Goal: Information Seeking & Learning: Learn about a topic

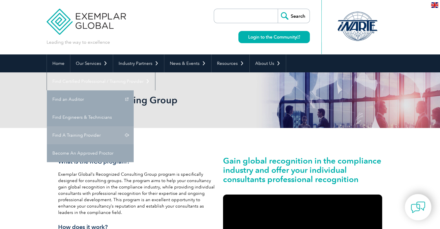
click at [134, 126] on link "Find A Training Provider" at bounding box center [90, 135] width 87 height 18
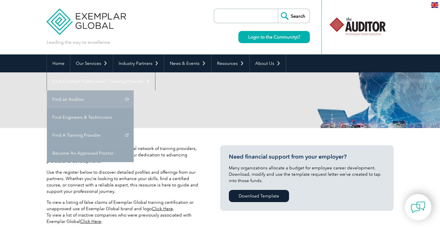
click at [134, 90] on link "Find an Auditor" at bounding box center [90, 99] width 87 height 18
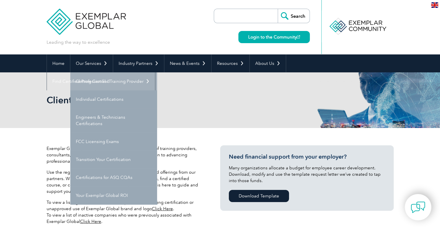
click at [107, 82] on link "Getting Certified" at bounding box center [113, 81] width 87 height 18
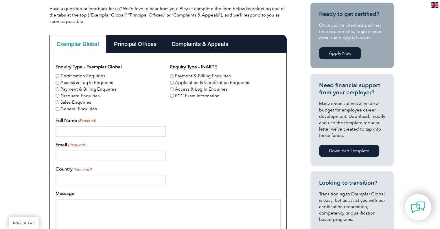
scroll to position [289, 0]
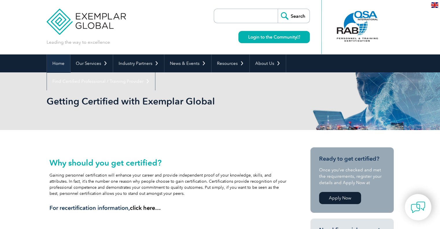
click at [68, 61] on link "Home" at bounding box center [58, 63] width 23 height 18
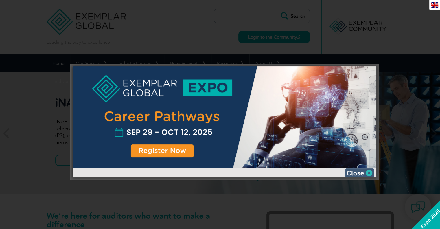
click at [368, 172] on img at bounding box center [359, 172] width 29 height 9
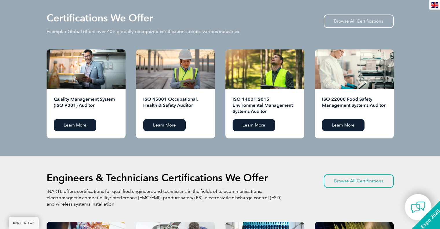
scroll to position [434, 0]
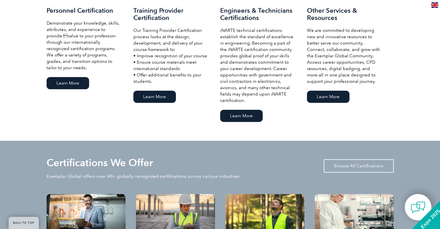
click at [350, 165] on link "Browse All Certifications" at bounding box center [359, 165] width 70 height 13
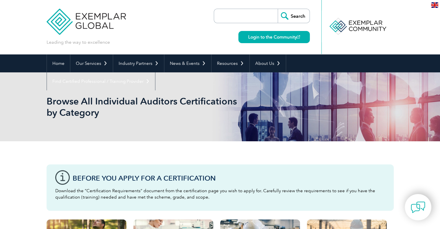
click at [254, 15] on input "search" at bounding box center [247, 16] width 61 height 14
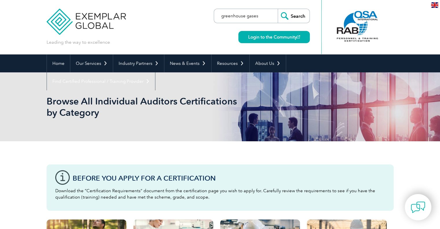
type input "greenhouse gases"
click at [278, 9] on input "Search" at bounding box center [294, 16] width 32 height 14
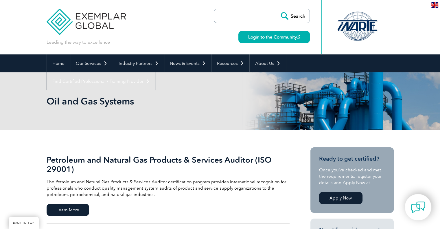
scroll to position [145, 0]
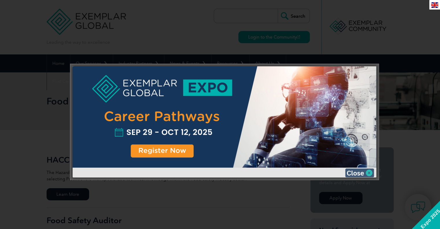
click at [356, 172] on img at bounding box center [359, 172] width 29 height 9
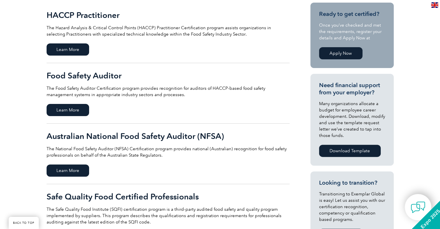
scroll to position [289, 0]
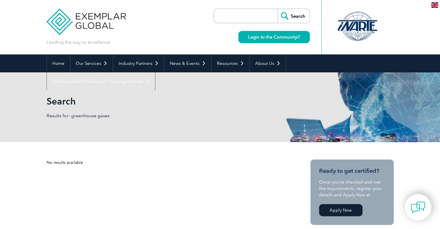
drag, startPoint x: 0, startPoint y: 0, endPoint x: 254, endPoint y: 15, distance: 254.9
click at [254, 15] on input "search" at bounding box center [247, 16] width 61 height 14
type input "GHG"
click at [278, 9] on input "Search" at bounding box center [294, 16] width 32 height 14
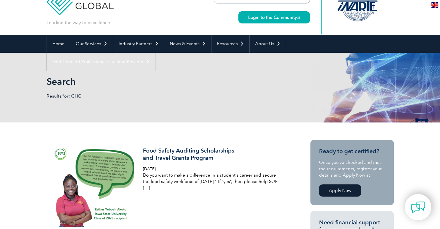
scroll to position [14, 0]
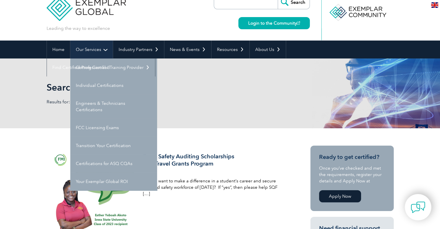
click at [80, 45] on link "Our Services" at bounding box center [91, 49] width 43 height 18
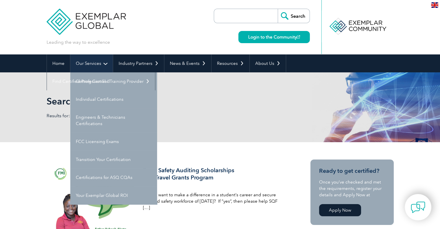
click at [99, 62] on link "Our Services" at bounding box center [91, 63] width 43 height 18
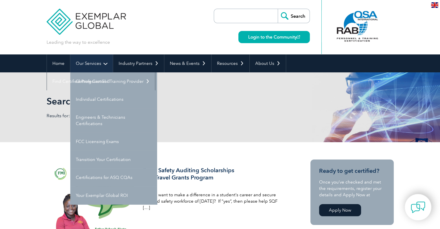
click at [99, 62] on link "Our Services" at bounding box center [91, 63] width 43 height 18
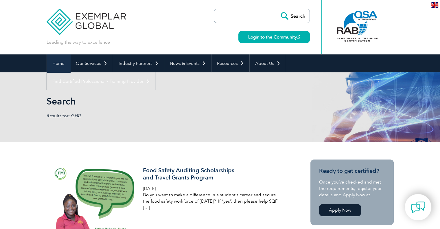
click at [58, 64] on link "Home" at bounding box center [58, 63] width 23 height 18
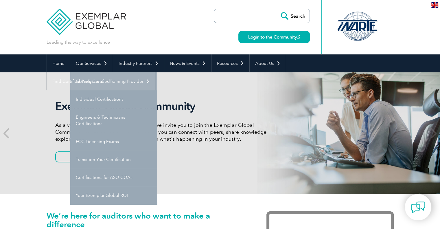
click at [105, 77] on link "Getting Certified" at bounding box center [113, 81] width 87 height 18
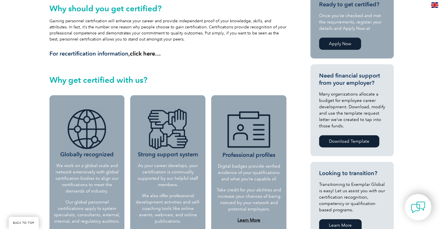
scroll to position [289, 0]
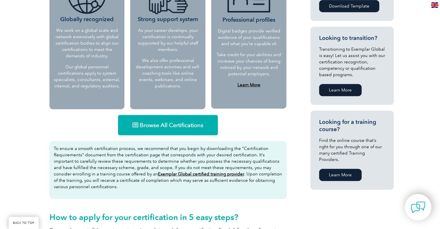
click at [197, 129] on link "Browse All Certifications" at bounding box center [168, 125] width 100 height 20
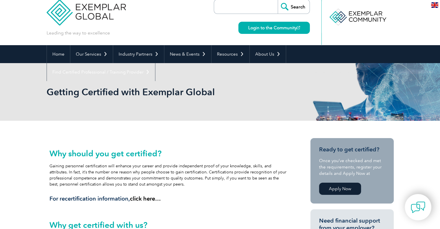
scroll to position [0, 0]
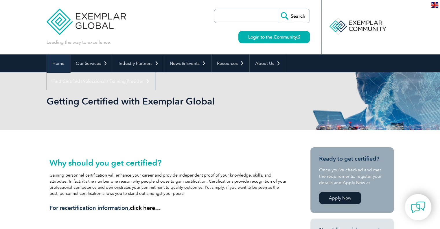
click at [54, 67] on link "Home" at bounding box center [58, 63] width 23 height 18
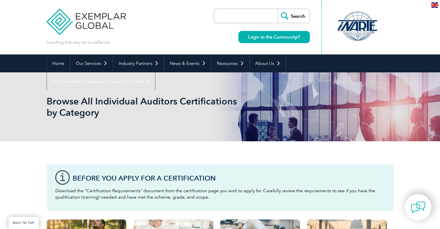
scroll to position [145, 0]
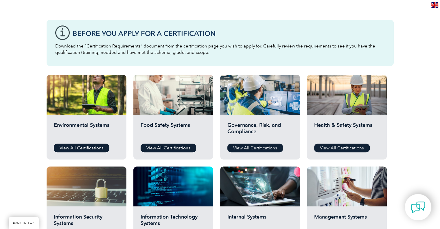
click at [264, 143] on div "Governance, Risk, and Compliance View All Certifications" at bounding box center [260, 136] width 80 height 45
click at [264, 145] on link "View All Certifications" at bounding box center [255, 147] width 56 height 9
click at [344, 143] on link "View All Certifications" at bounding box center [342, 147] width 56 height 9
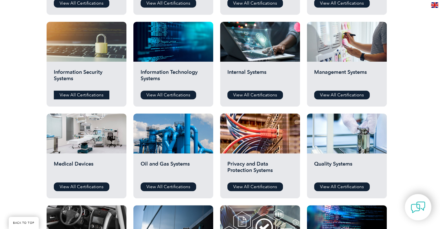
click at [92, 94] on link "View All Certifications" at bounding box center [82, 94] width 56 height 9
click at [263, 94] on link "View All Certifications" at bounding box center [255, 94] width 56 height 9
click at [334, 96] on link "View All Certifications" at bounding box center [342, 94] width 56 height 9
click at [98, 185] on link "View All Certifications" at bounding box center [82, 186] width 56 height 9
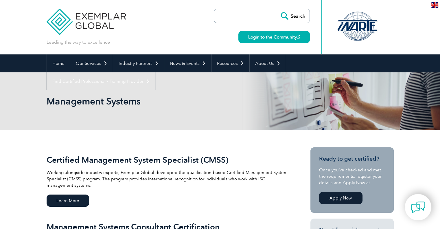
scroll to position [145, 0]
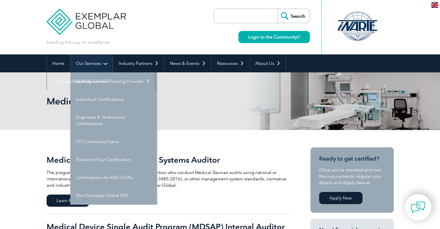
click at [94, 61] on link "Our Services" at bounding box center [91, 63] width 43 height 18
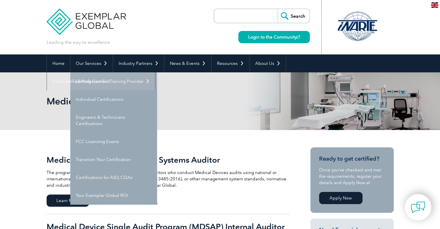
click at [88, 84] on link "Getting Certified" at bounding box center [113, 81] width 87 height 18
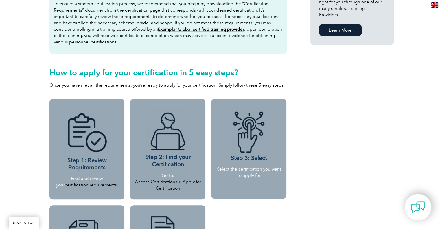
scroll to position [289, 0]
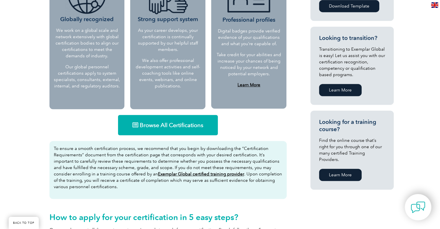
click at [184, 129] on link "Browse All Certifications" at bounding box center [168, 125] width 100 height 20
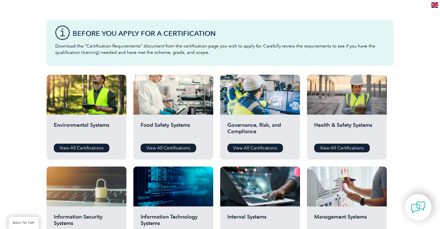
scroll to position [289, 0]
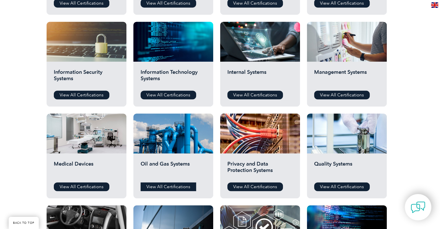
click at [186, 188] on link "View All Certifications" at bounding box center [169, 186] width 56 height 9
click at [256, 188] on link "View All Certifications" at bounding box center [255, 186] width 56 height 9
click at [342, 186] on link "View All Certifications" at bounding box center [342, 186] width 56 height 9
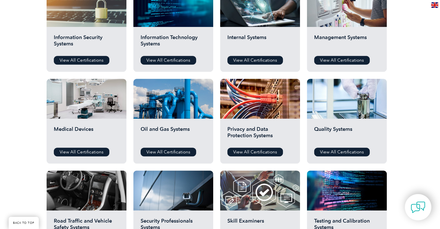
scroll to position [434, 0]
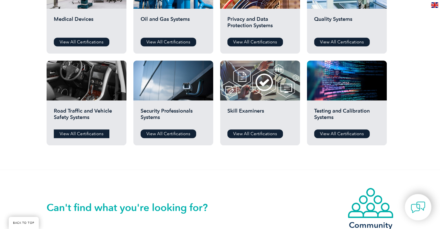
click at [88, 137] on link "View All Certifications" at bounding box center [82, 133] width 56 height 9
click at [185, 136] on link "View All Certifications" at bounding box center [169, 133] width 56 height 9
click at [252, 135] on link "View All Certifications" at bounding box center [255, 133] width 56 height 9
click at [348, 135] on link "View All Certifications" at bounding box center [342, 133] width 56 height 9
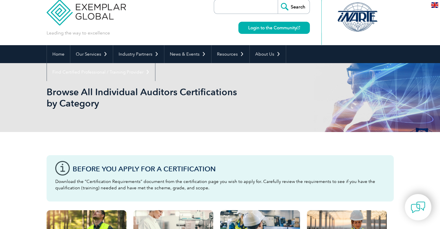
scroll to position [0, 0]
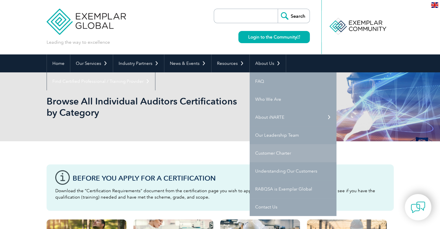
click at [304, 149] on link "Customer Charter" at bounding box center [293, 153] width 87 height 18
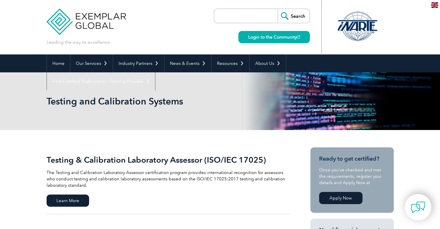
scroll to position [145, 0]
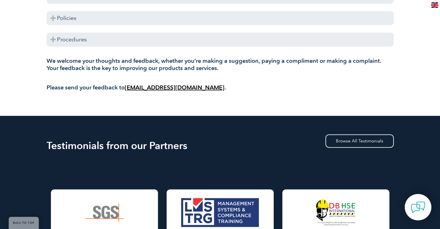
scroll to position [145, 0]
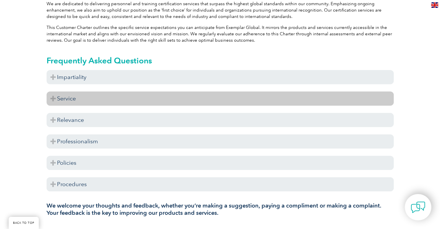
click at [162, 101] on h3 "Service" at bounding box center [220, 98] width 347 height 14
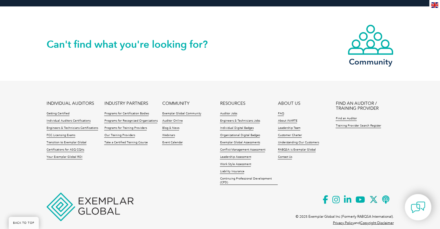
scroll to position [894, 0]
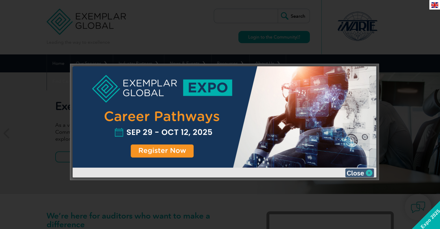
click at [363, 173] on img at bounding box center [359, 172] width 29 height 9
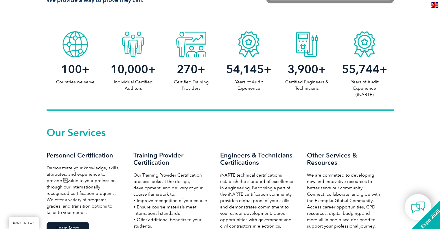
scroll to position [434, 0]
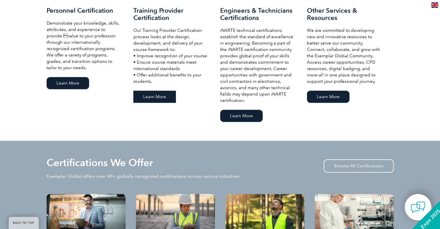
click at [161, 92] on link "Learn More" at bounding box center [154, 96] width 43 height 12
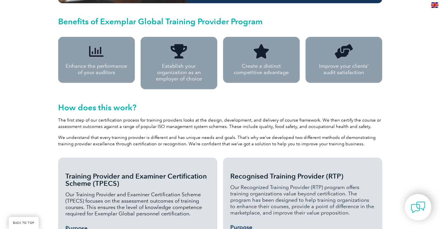
scroll to position [427, 0]
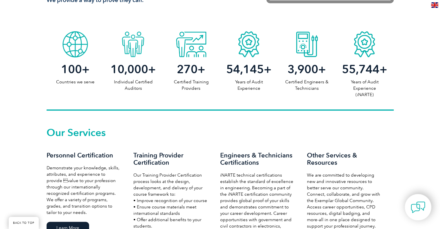
scroll to position [434, 0]
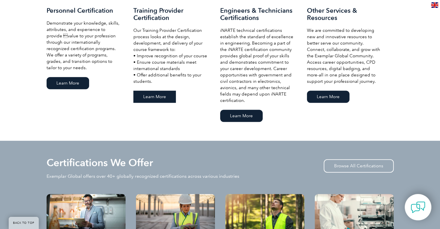
click at [162, 96] on link "Learn More" at bounding box center [154, 96] width 43 height 12
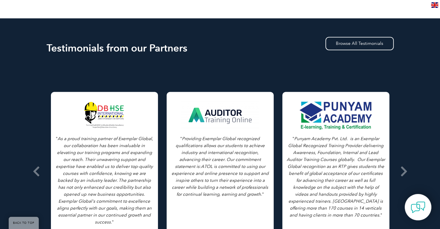
scroll to position [727, 0]
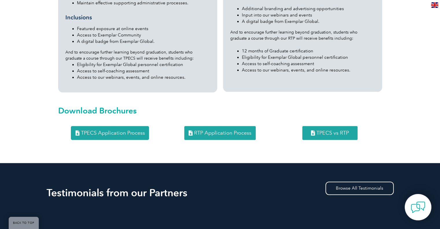
click at [229, 130] on span "RTP Application Process" at bounding box center [222, 132] width 57 height 5
click at [130, 130] on span "TPECS Application Process" at bounding box center [113, 132] width 64 height 5
click at [339, 130] on span "TPECS vs RTP" at bounding box center [332, 132] width 32 height 5
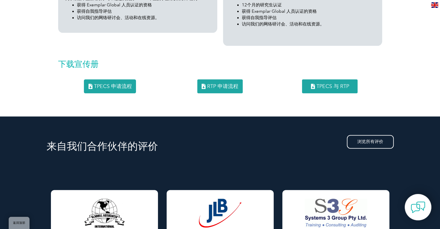
scroll to position [867, 0]
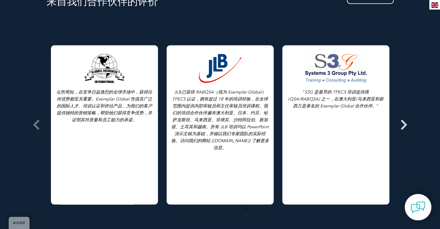
click at [400, 125] on icon at bounding box center [403, 125] width 7 height 0
click at [38, 125] on icon at bounding box center [36, 125] width 7 height 0
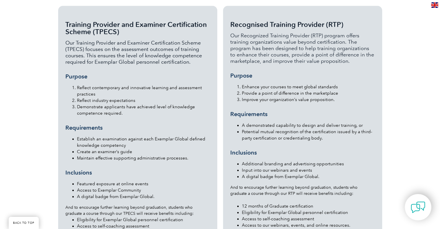
scroll to position [717, 0]
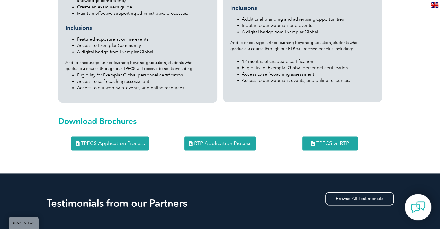
drag, startPoint x: 223, startPoint y: 130, endPoint x: 304, endPoint y: 127, distance: 81.0
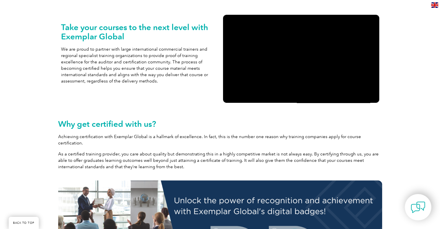
scroll to position [0, 0]
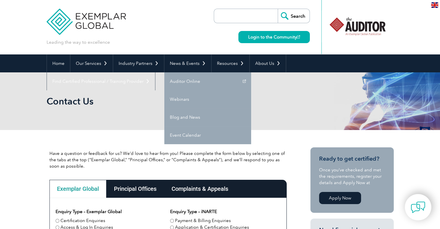
scroll to position [145, 0]
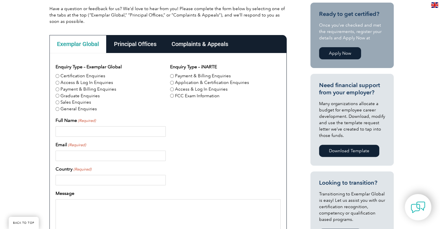
click at [234, 82] on label "Application & Certification Enquiries" at bounding box center [212, 82] width 74 height 7
click at [174, 82] on input "Application & Certification Enquiries" at bounding box center [172, 83] width 4 height 4
radio input "true"
click at [145, 40] on div "Principal Offices" at bounding box center [135, 44] width 58 height 18
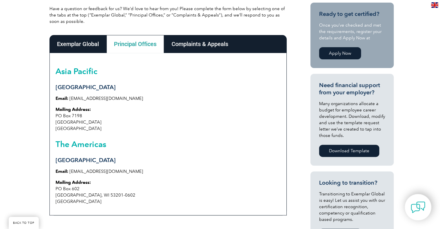
click at [195, 47] on div "Complaints & Appeals" at bounding box center [200, 44] width 72 height 18
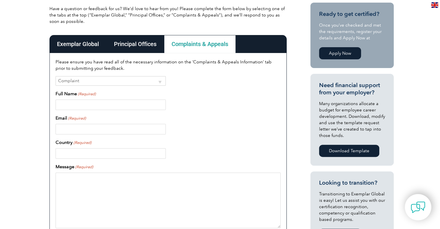
scroll to position [0, 0]
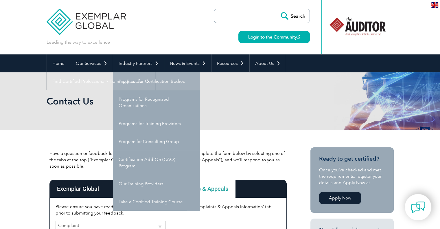
click at [151, 79] on link "Programs for Certification Bodies" at bounding box center [156, 81] width 87 height 18
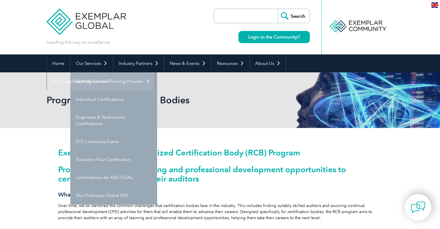
click at [107, 85] on link "Getting Certified" at bounding box center [113, 81] width 87 height 18
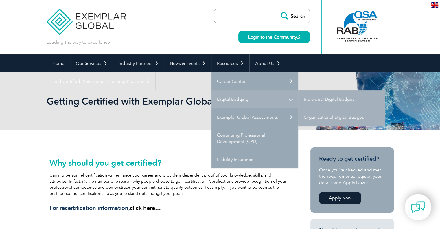
click at [236, 102] on link "Digital Badging" at bounding box center [254, 99] width 87 height 18
click at [257, 95] on link "Digital Badging" at bounding box center [254, 99] width 87 height 18
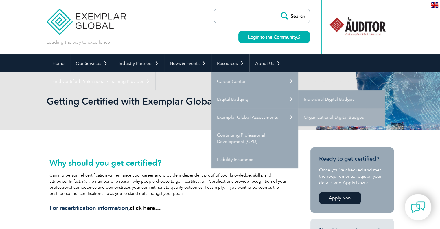
click at [342, 97] on link "Individual Digital Badges" at bounding box center [341, 99] width 87 height 18
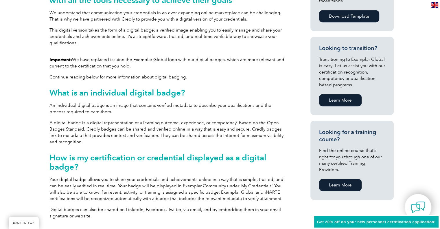
scroll to position [145, 0]
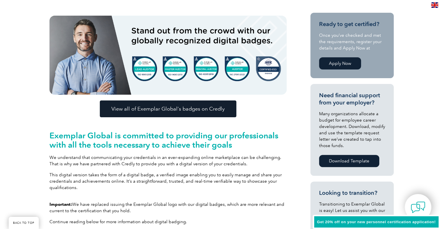
click at [180, 110] on span "View all of Exemplar Global’s badges on Credly" at bounding box center [167, 108] width 113 height 5
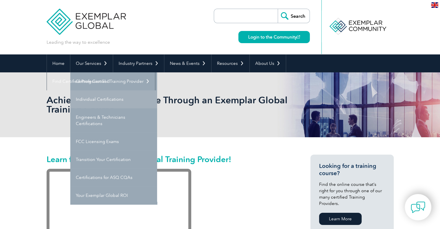
click at [94, 100] on link "Individual Certifications" at bounding box center [113, 99] width 87 height 18
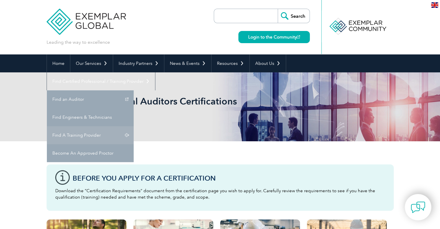
click at [134, 126] on link "Find A Training Provider" at bounding box center [90, 135] width 87 height 18
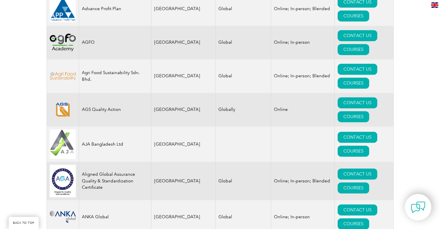
scroll to position [145, 0]
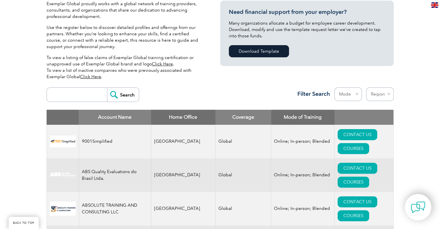
click at [343, 90] on select "Mode Online In-person Blended" at bounding box center [347, 94] width 27 height 14
click at [389, 91] on select "Region [GEOGRAPHIC_DATA] [GEOGRAPHIC_DATA] [GEOGRAPHIC_DATA] [GEOGRAPHIC_DATA] …" at bounding box center [379, 94] width 27 height 14
select select "[GEOGRAPHIC_DATA]"
click at [366, 87] on select "Region [GEOGRAPHIC_DATA] [GEOGRAPHIC_DATA] [GEOGRAPHIC_DATA] [GEOGRAPHIC_DATA] …" at bounding box center [379, 94] width 27 height 14
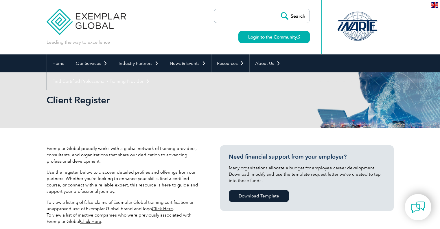
select select "Malaysia"
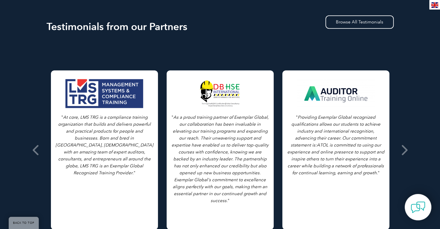
scroll to position [434, 0]
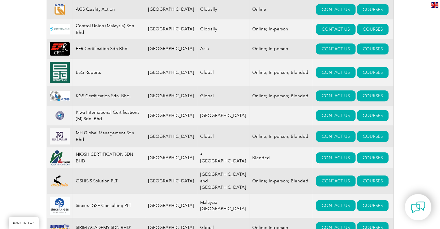
scroll to position [145, 0]
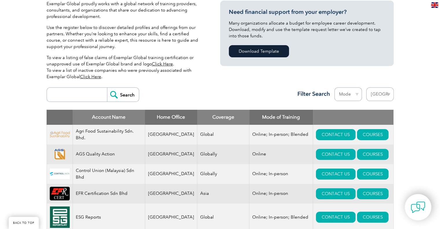
click at [275, 135] on td "Online; In-person; Blended" at bounding box center [281, 135] width 64 height 20
click at [260, 136] on td "Online; In-person; Blended" at bounding box center [281, 135] width 64 height 20
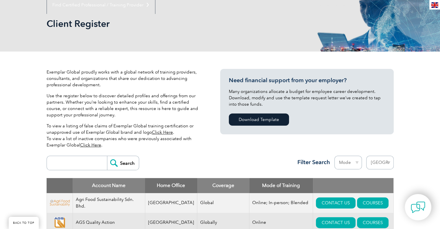
scroll to position [0, 0]
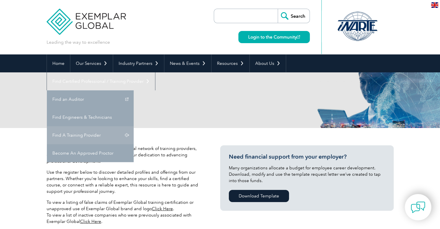
click at [134, 126] on link "Find A Training Provider" at bounding box center [90, 135] width 87 height 18
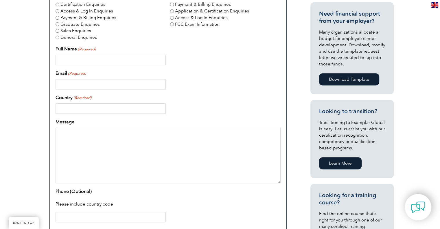
scroll to position [361, 0]
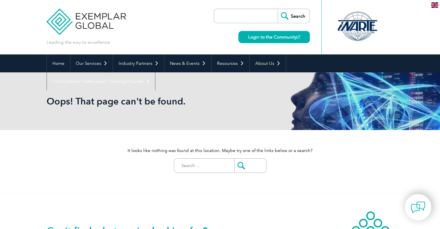
scroll to position [145, 0]
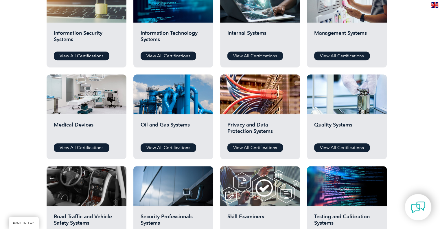
scroll to position [184, 0]
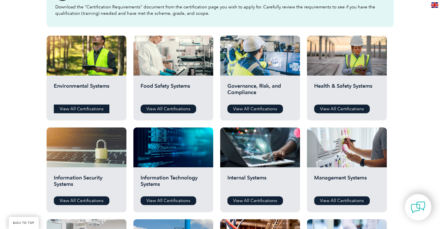
click at [94, 105] on link "View All Certifications" at bounding box center [82, 108] width 56 height 9
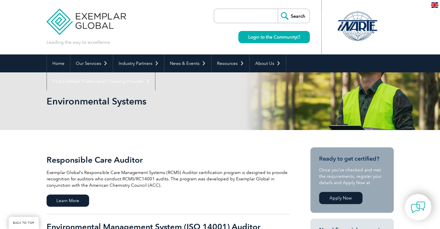
scroll to position [145, 0]
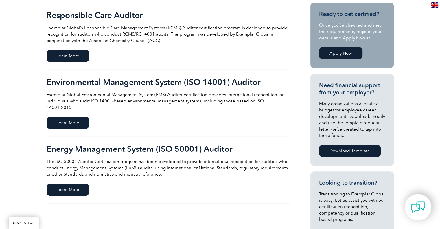
click at [134, 84] on h2 "Environmental Management System (ISO 14001) Auditor" at bounding box center [168, 81] width 243 height 9
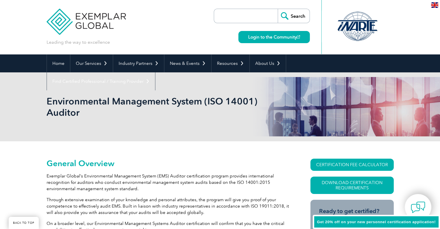
scroll to position [145, 0]
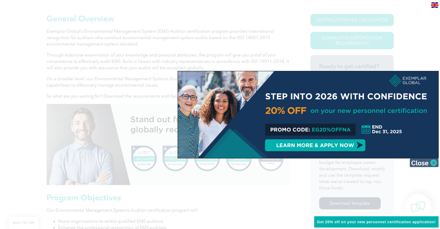
click at [417, 163] on img at bounding box center [423, 162] width 29 height 9
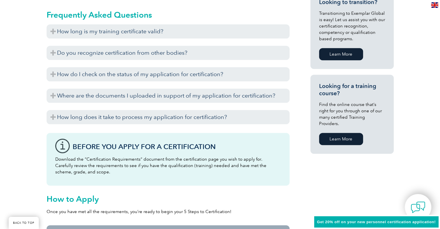
scroll to position [289, 0]
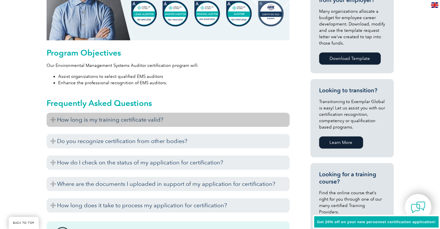
click at [216, 121] on h3 "How long is my training certificate valid?" at bounding box center [168, 119] width 243 height 14
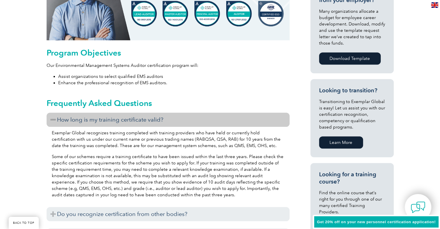
click at [219, 121] on h3 "How long is my training certificate valid?" at bounding box center [168, 119] width 243 height 14
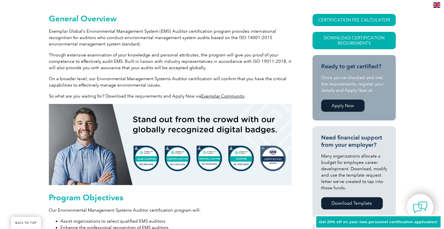
scroll to position [0, 0]
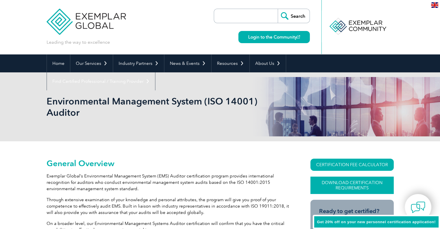
click at [366, 181] on link "Download Certification Requirements" at bounding box center [351, 184] width 83 height 17
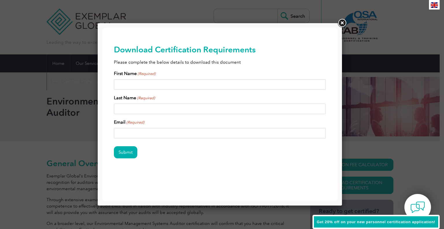
click at [342, 24] on link at bounding box center [342, 23] width 10 height 10
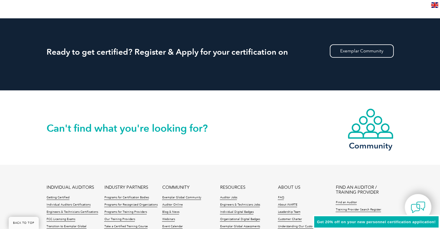
scroll to position [813, 0]
